Goal: Transaction & Acquisition: Purchase product/service

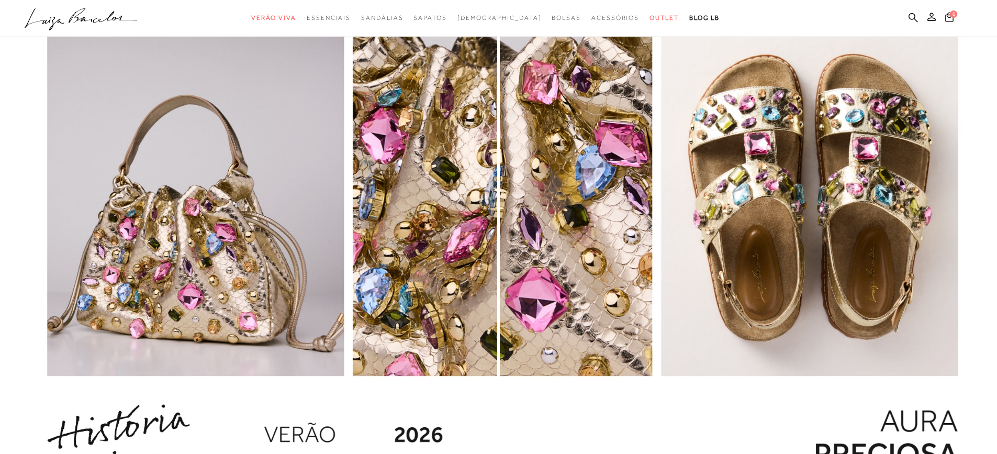
scroll to position [1409, 0]
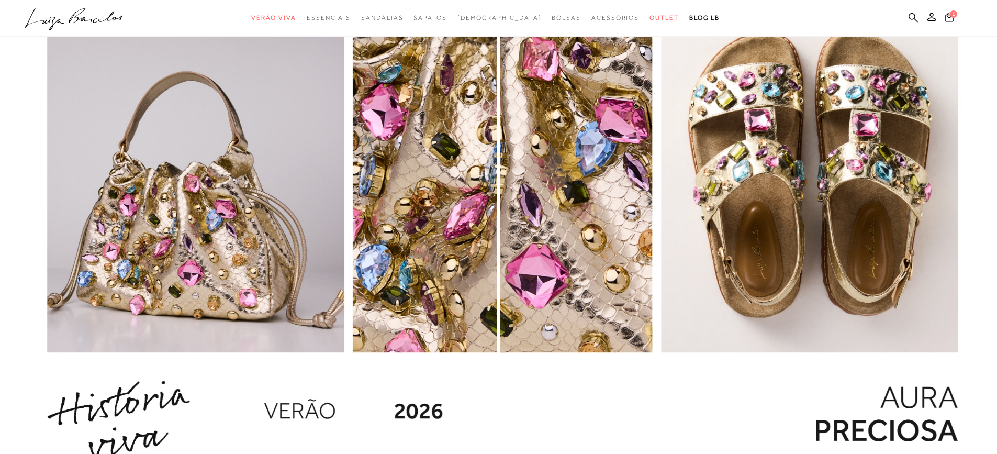
click at [580, 240] on img "1 / 1" at bounding box center [748, 211] width 497 height 538
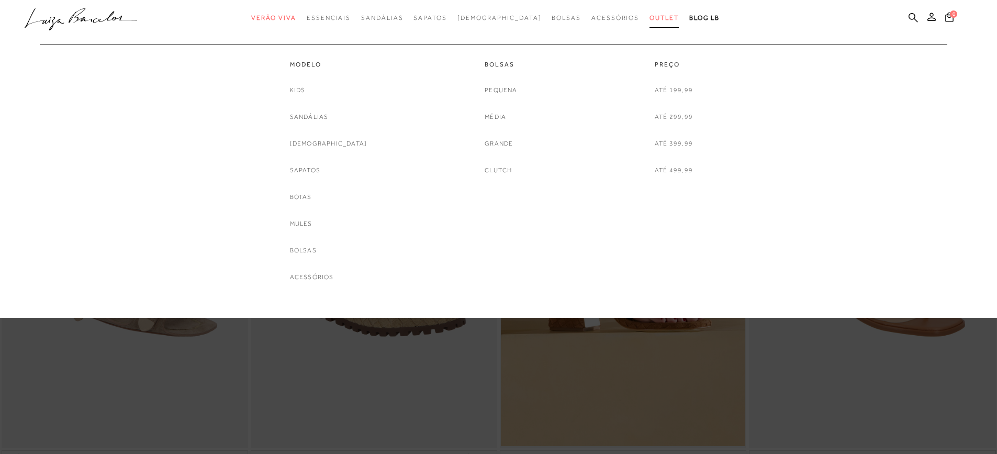
click at [649, 16] on span "Outlet" at bounding box center [663, 17] width 29 height 7
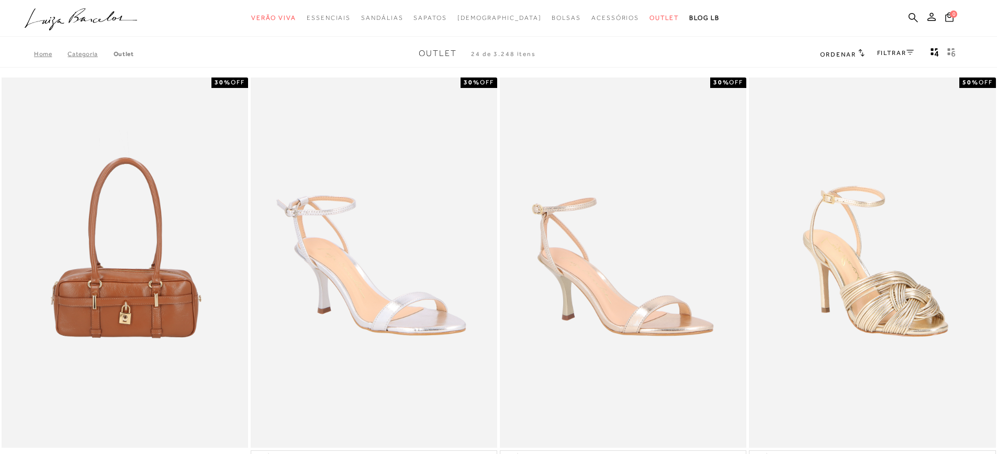
click at [860, 56] on icon at bounding box center [861, 53] width 6 height 8
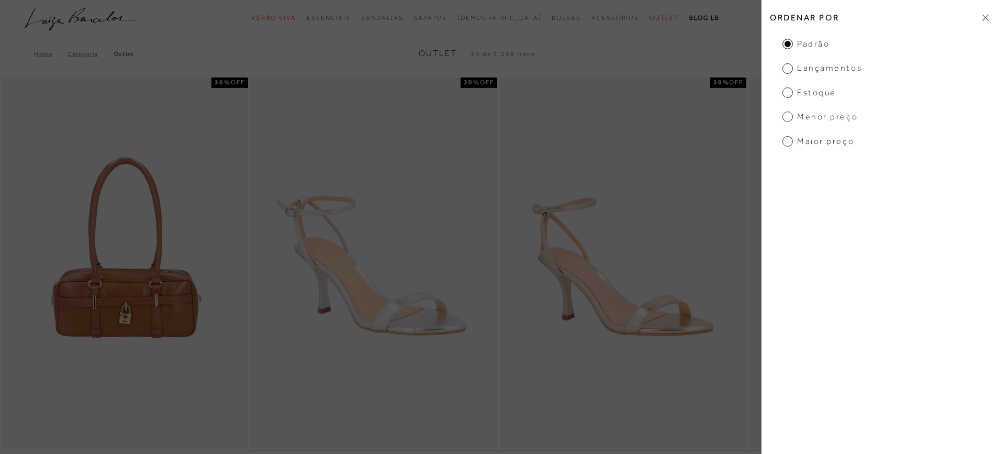
click at [836, 116] on span "Menor preço" at bounding box center [819, 117] width 75 height 12
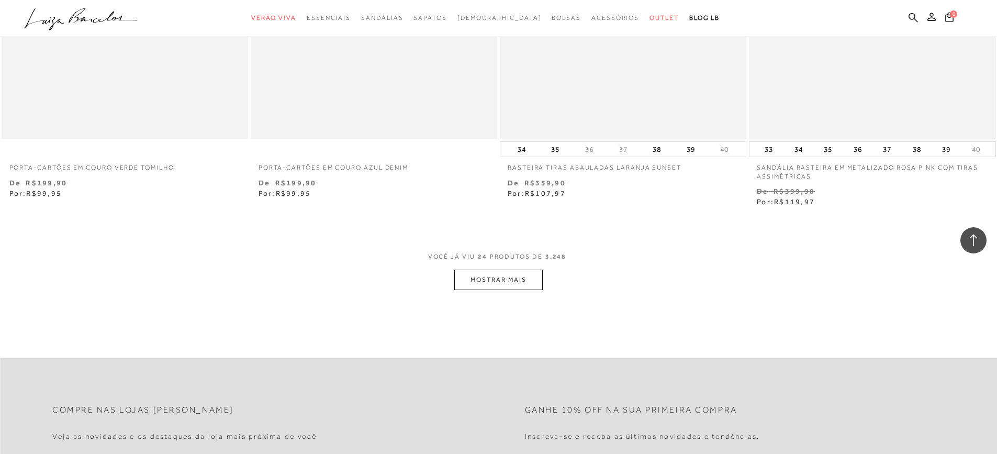
scroll to position [2536, 0]
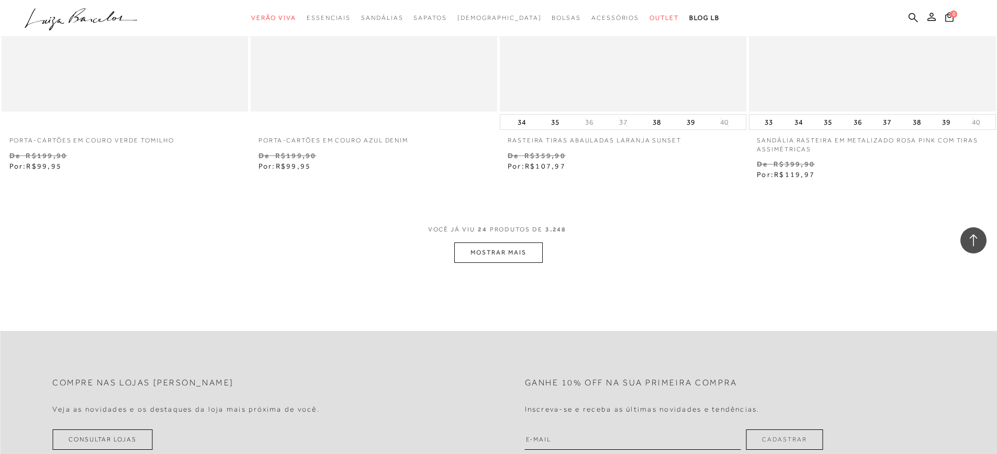
click at [525, 255] on button "MOSTRAR MAIS" at bounding box center [498, 252] width 88 height 20
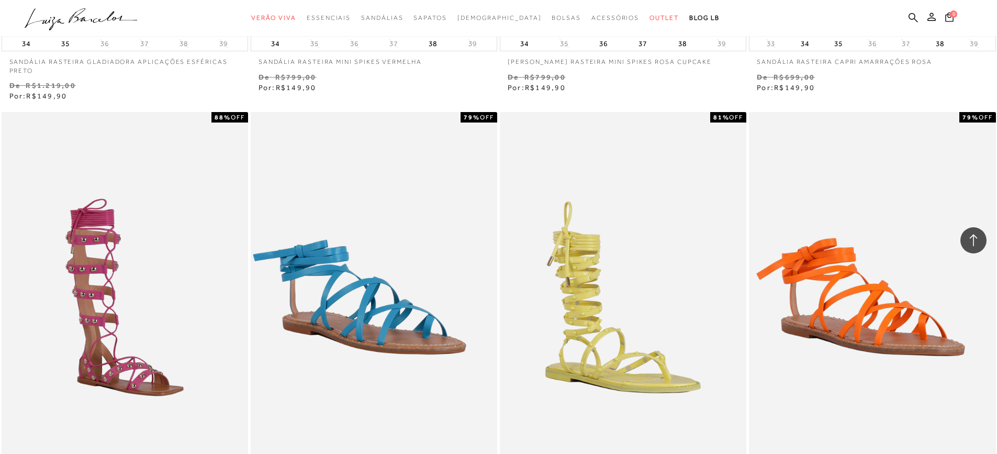
scroll to position [5229, 0]
